Goal: Task Accomplishment & Management: Manage account settings

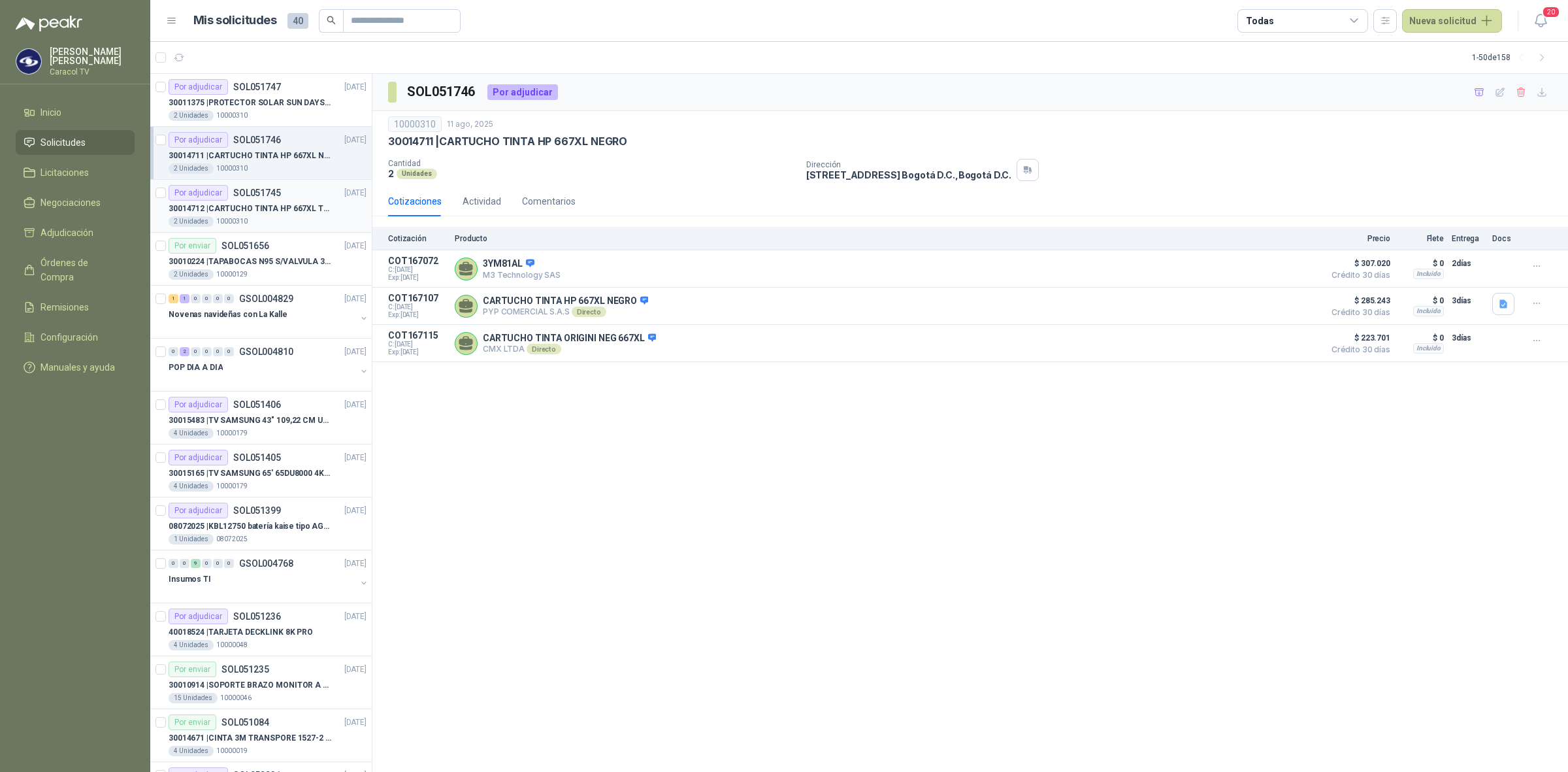
click at [288, 217] on div "2 Unidades 10000310" at bounding box center [267, 222] width 198 height 11
click at [291, 92] on div "Por adjudicar SOL051747 [DATE]" at bounding box center [267, 87] width 198 height 16
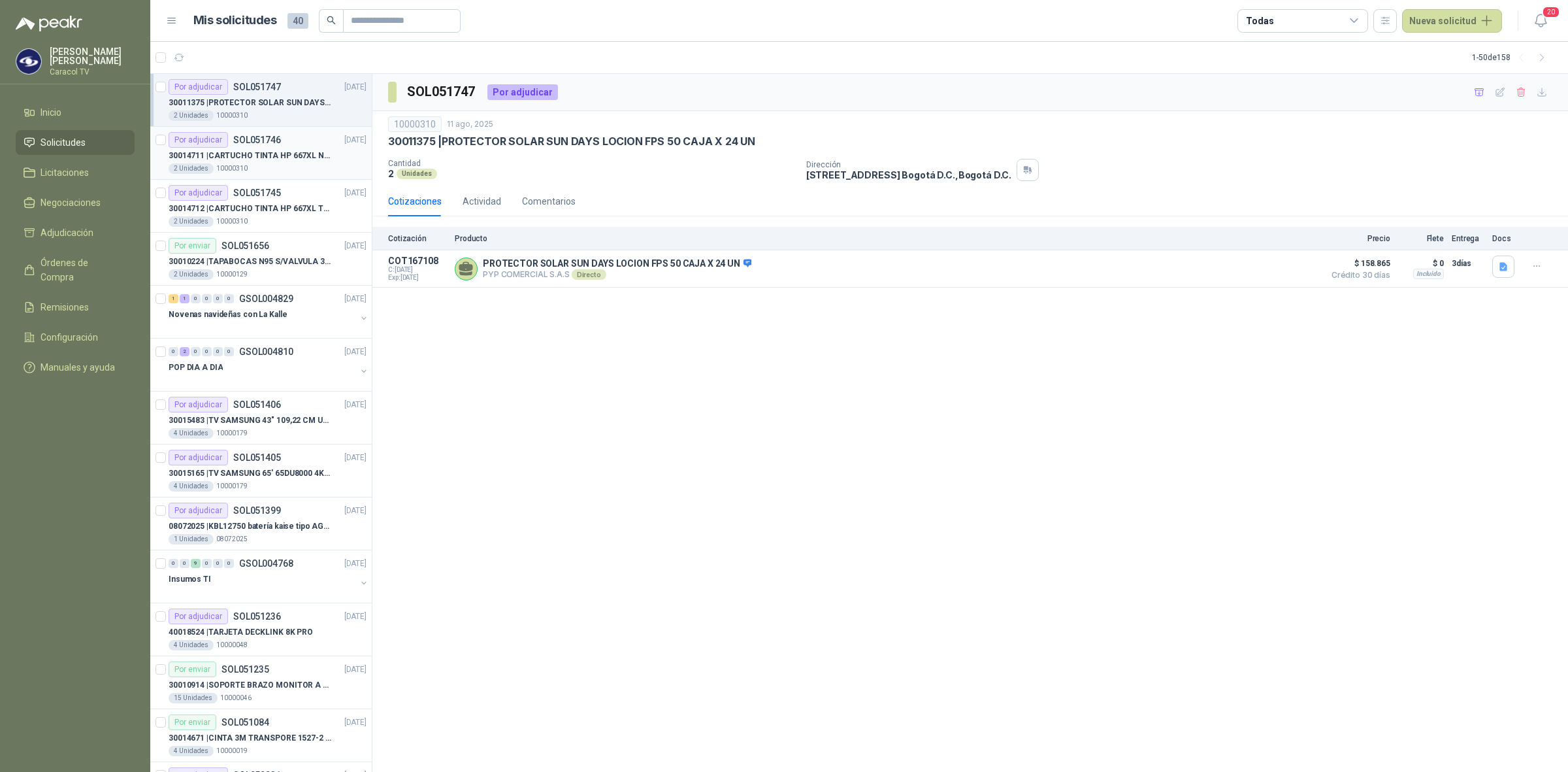
click at [269, 148] on div "30014711 | CARTUCHO TINTA HP 667XL NEGRO" at bounding box center [267, 155] width 198 height 16
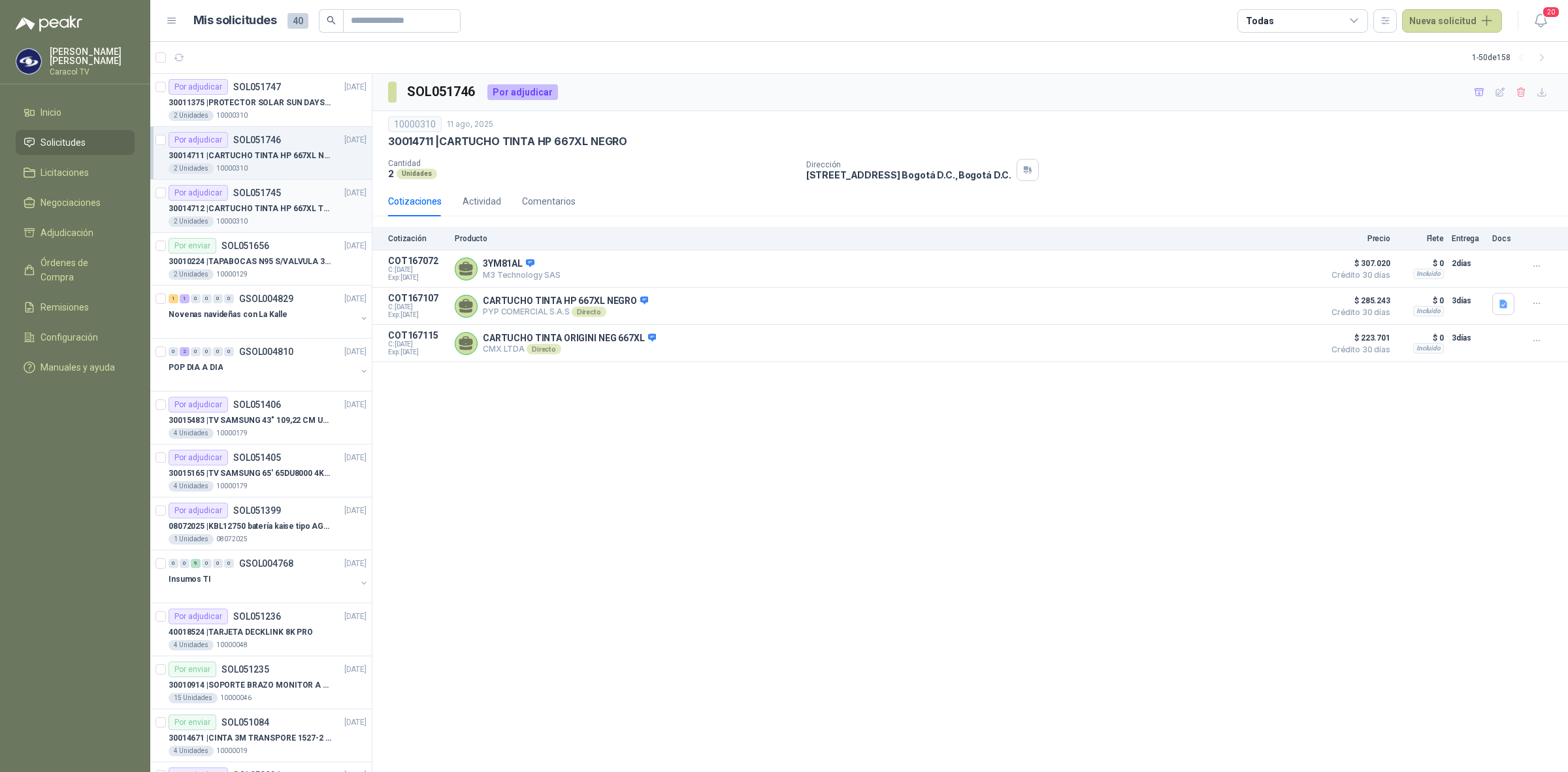
click at [275, 183] on article "Por adjudicar SOL051745 [DATE] 30014712 | CARTUCHO TINTA HP 667XL TRICOLOR 2 …" at bounding box center [261, 206] width 221 height 53
click at [226, 102] on p "30011375 | PROTECTOR SOLAR SUN DAYS LOCION FPS 50 CAJA X 24 UN" at bounding box center [250, 103] width 163 height 13
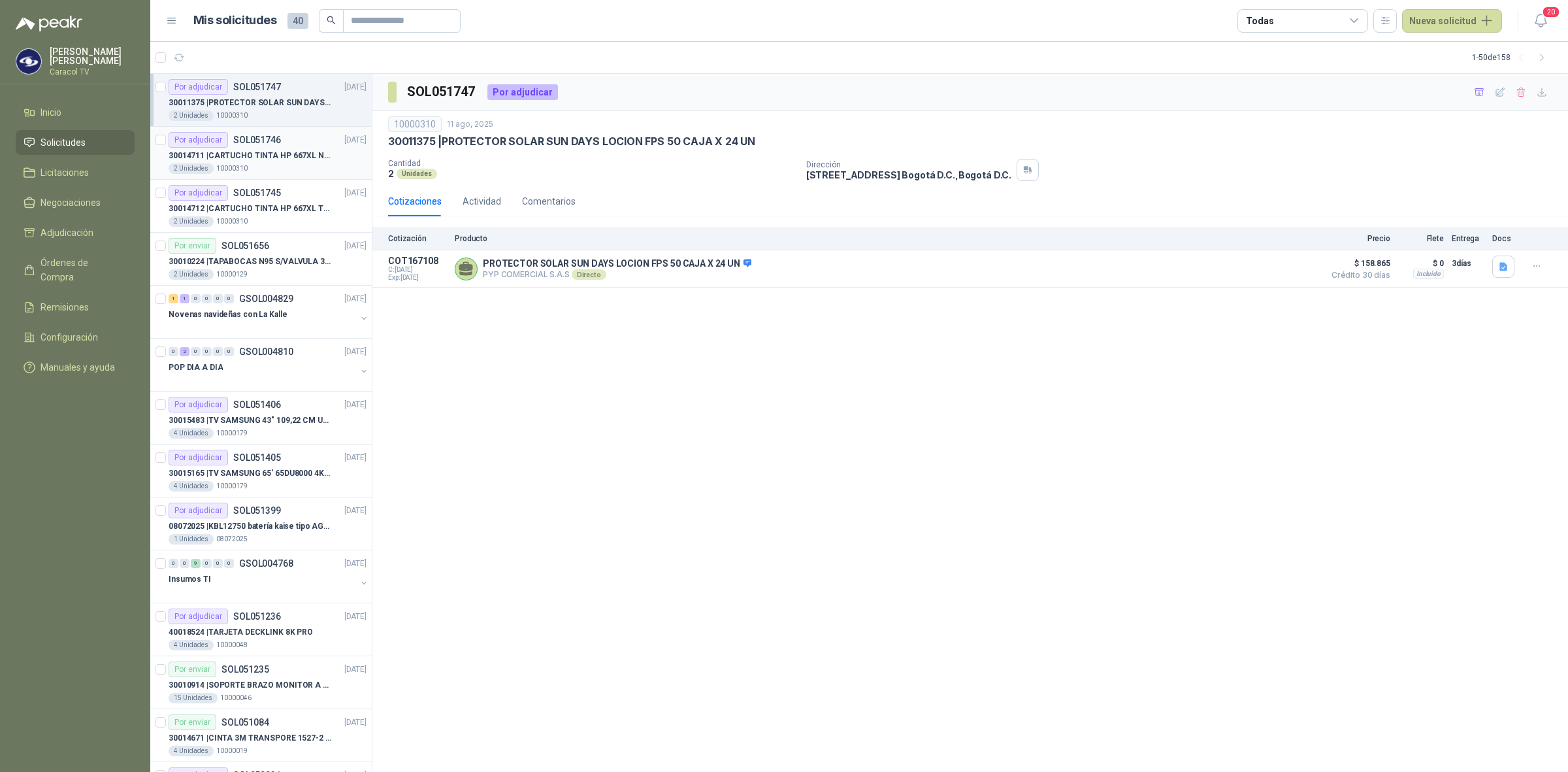
click at [265, 154] on p "30014711 | CARTUCHO TINTA HP 667XL NEGRO" at bounding box center [250, 156] width 163 height 13
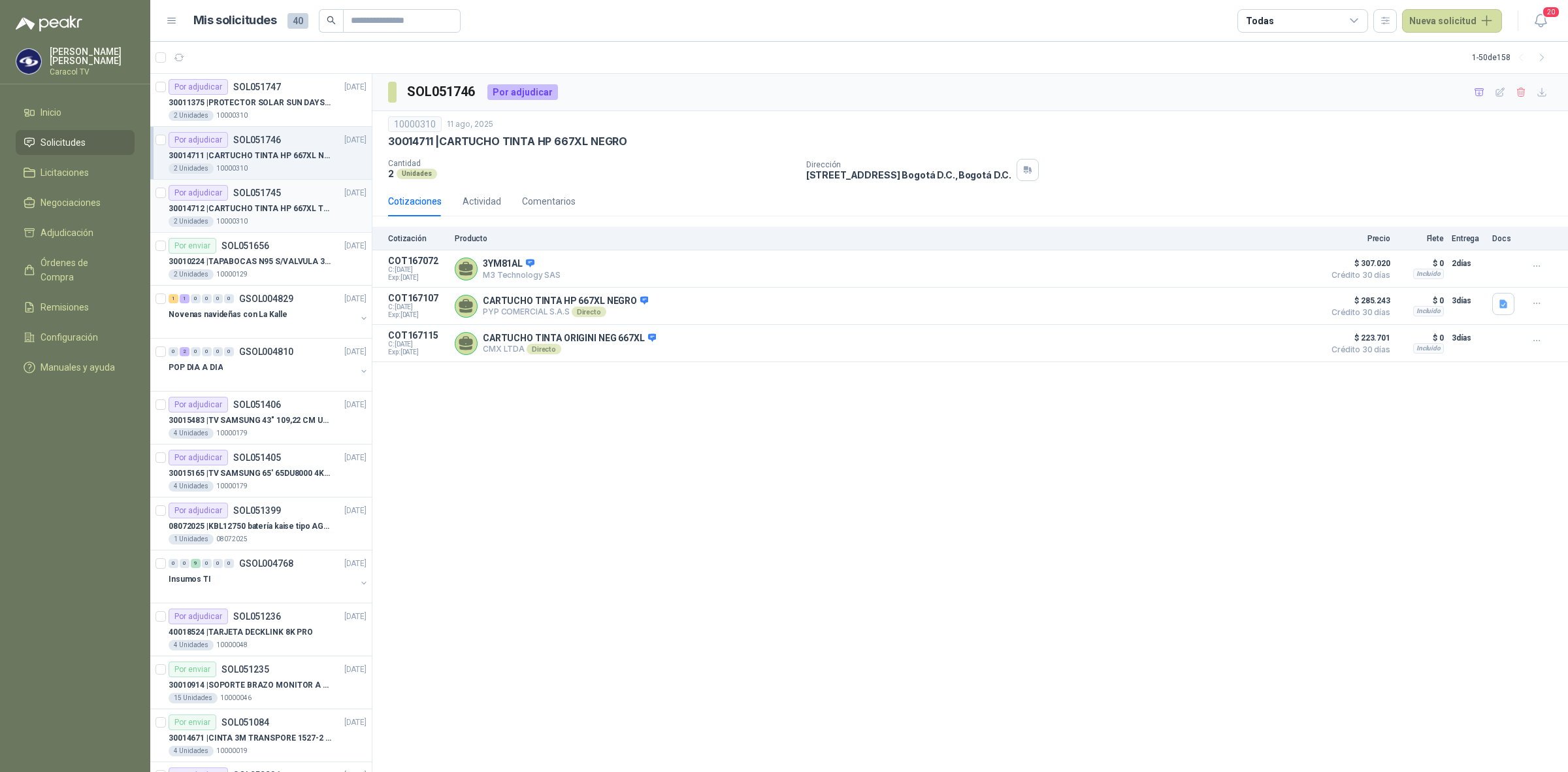
click at [248, 217] on div "2 Unidades 10000310" at bounding box center [267, 222] width 198 height 11
